Goal: Complete application form

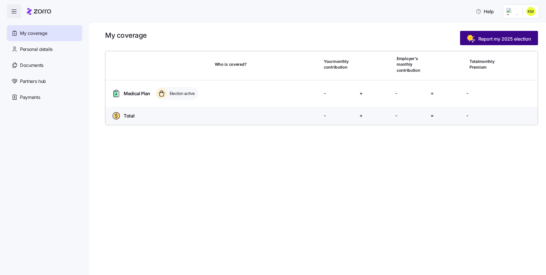
click at [496, 39] on span "Report my 2025 election" at bounding box center [505, 38] width 53 height 7
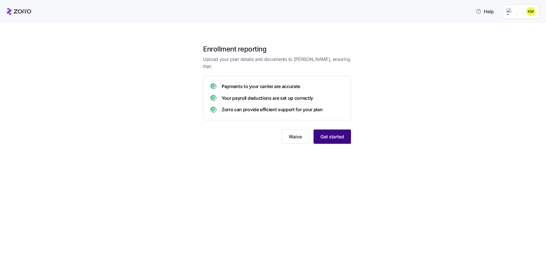
click at [333, 133] on span "Get started" at bounding box center [333, 136] width 24 height 7
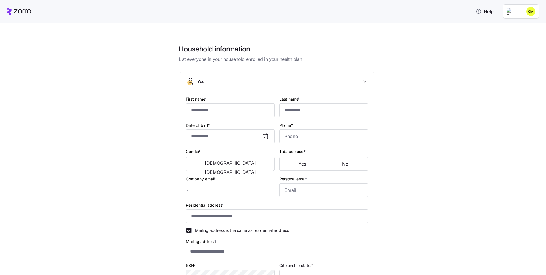
type input "******"
type input "**********"
type input "[PERSON_NAME][EMAIL_ADDRESS][DOMAIN_NAME]"
type input "**********"
checkbox input "true"
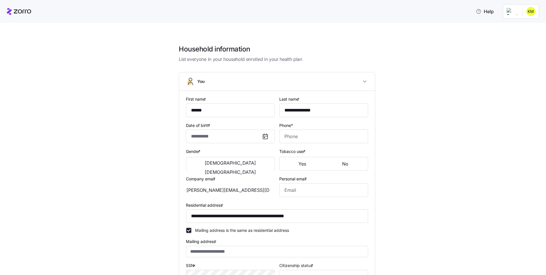
type input "**********"
type input "[PHONE_NUMBER]"
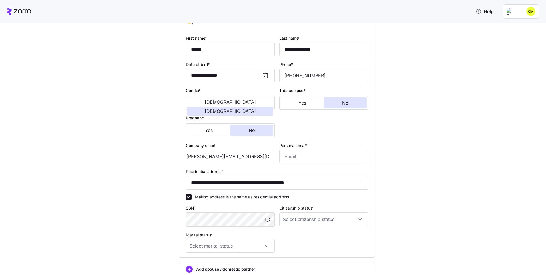
scroll to position [109, 0]
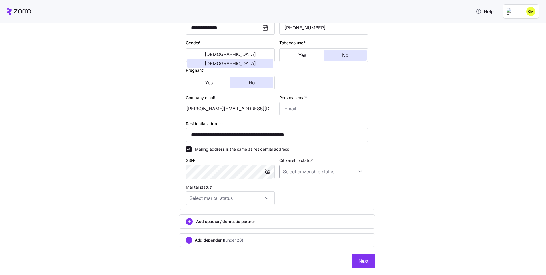
click at [304, 174] on input "Citizenship status *" at bounding box center [324, 172] width 89 height 14
click at [304, 185] on div "[DEMOGRAPHIC_DATA] citizen" at bounding box center [322, 189] width 84 height 12
type input "[DEMOGRAPHIC_DATA] citizen"
click at [218, 198] on input "Marital status *" at bounding box center [230, 198] width 89 height 14
click at [209, 231] on div "Married" at bounding box center [228, 228] width 84 height 12
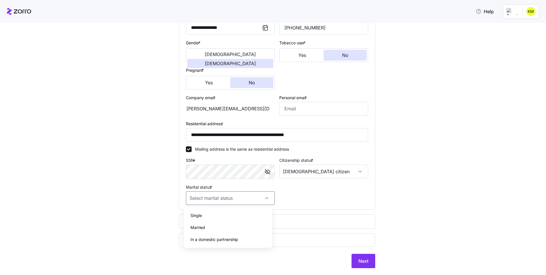
type input "Married"
click at [224, 228] on div "Add spouse / domestic partner" at bounding box center [277, 221] width 197 height 14
click at [359, 260] on span "Next" at bounding box center [364, 261] width 10 height 7
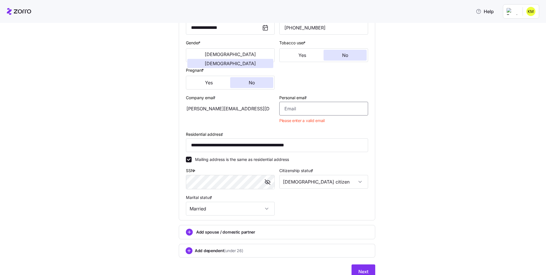
click at [334, 111] on input "Personal email *" at bounding box center [324, 109] width 89 height 14
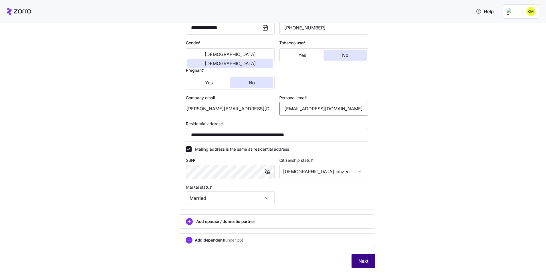
type input "[EMAIL_ADDRESS][DOMAIN_NAME]"
click at [365, 265] on button "Next" at bounding box center [364, 261] width 24 height 14
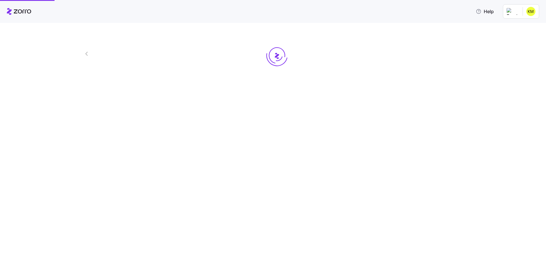
scroll to position [0, 0]
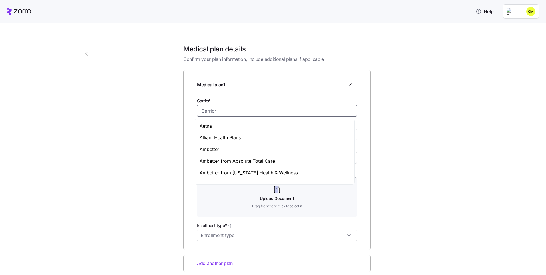
click at [234, 105] on input "Carrier *" at bounding box center [277, 110] width 160 height 11
click at [238, 141] on div "CareSource" at bounding box center [274, 138] width 157 height 12
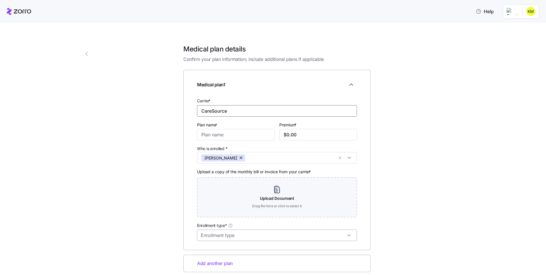
scroll to position [47, 0]
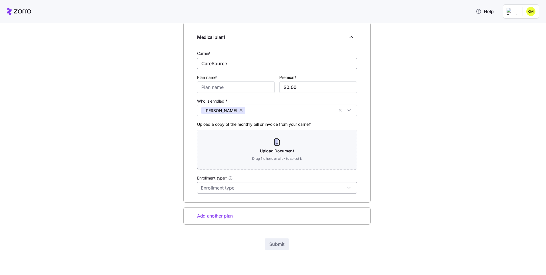
type input "CareSource"
click at [268, 183] on input "Enrollment type*" at bounding box center [277, 187] width 160 height 11
click at [443, 169] on div "2 Medical plan details Confirm your plan information; include additional plans …" at bounding box center [277, 131] width 347 height 276
drag, startPoint x: 198, startPoint y: 126, endPoint x: 325, endPoint y: 125, distance: 126.9
click at [325, 125] on div "Upload a copy of the monthly bill or invoice from your carrier * Upload Documen…" at bounding box center [277, 145] width 160 height 49
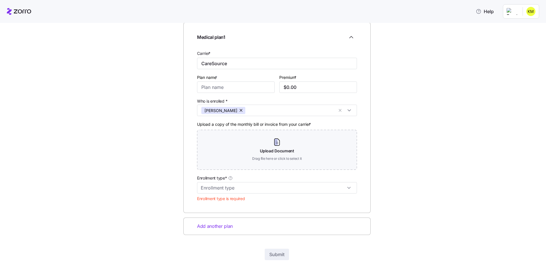
drag, startPoint x: 483, startPoint y: 157, endPoint x: 482, endPoint y: 162, distance: 4.6
click at [482, 162] on div "2 Medical plan details Confirm your plan information; include additional plans …" at bounding box center [277, 131] width 527 height 300
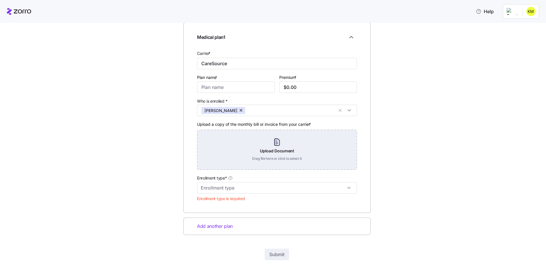
click at [273, 150] on div "Upload Document Drag file here or click to select it" at bounding box center [277, 150] width 160 height 40
click at [260, 149] on div "Upload Document Drag file here or click to select it" at bounding box center [277, 150] width 160 height 40
click at [282, 153] on div "Upload Document Drag file here or click to select it" at bounding box center [277, 150] width 160 height 40
click at [272, 136] on div "Upload Document Drag file here or click to select it" at bounding box center [277, 150] width 160 height 40
click at [266, 155] on div "Upload Document Drag file here or click to select it" at bounding box center [277, 150] width 160 height 40
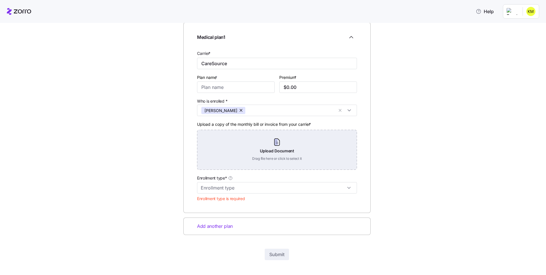
click at [209, 165] on div "Upload Document Drag file here or click to select it" at bounding box center [277, 150] width 160 height 40
click at [267, 147] on div "Upload Document Drag file here or click to select it" at bounding box center [277, 150] width 160 height 40
click at [239, 134] on div "Upload Document Drag file here or click to select it" at bounding box center [277, 150] width 160 height 40
